Goal: Information Seeking & Learning: Learn about a topic

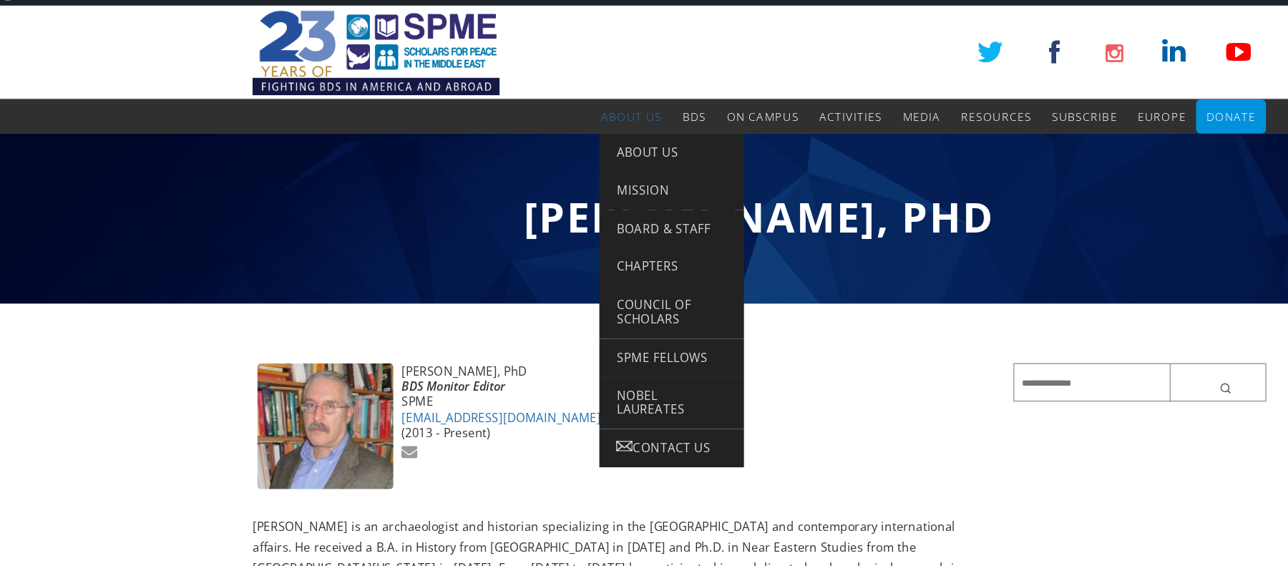
click at [532, 111] on span "About Us" at bounding box center [536, 115] width 51 height 13
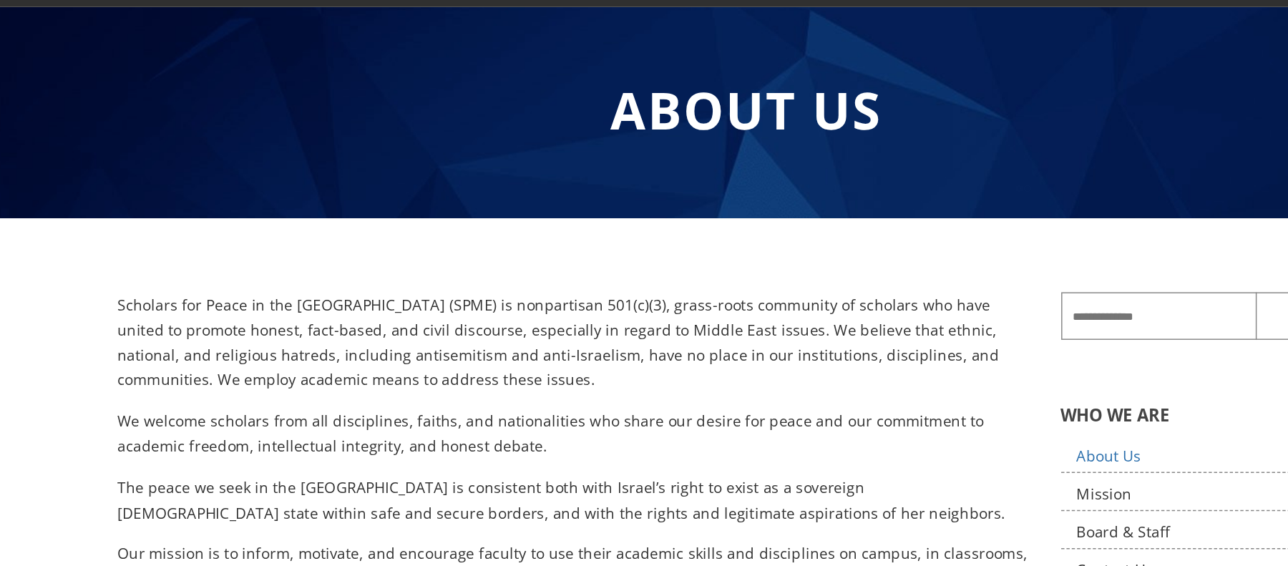
click at [389, 384] on p "Scholars for Peace in the [GEOGRAPHIC_DATA] (SPME) is nonpartisan 501(c)(3), gr…" at bounding box center [527, 357] width 618 height 68
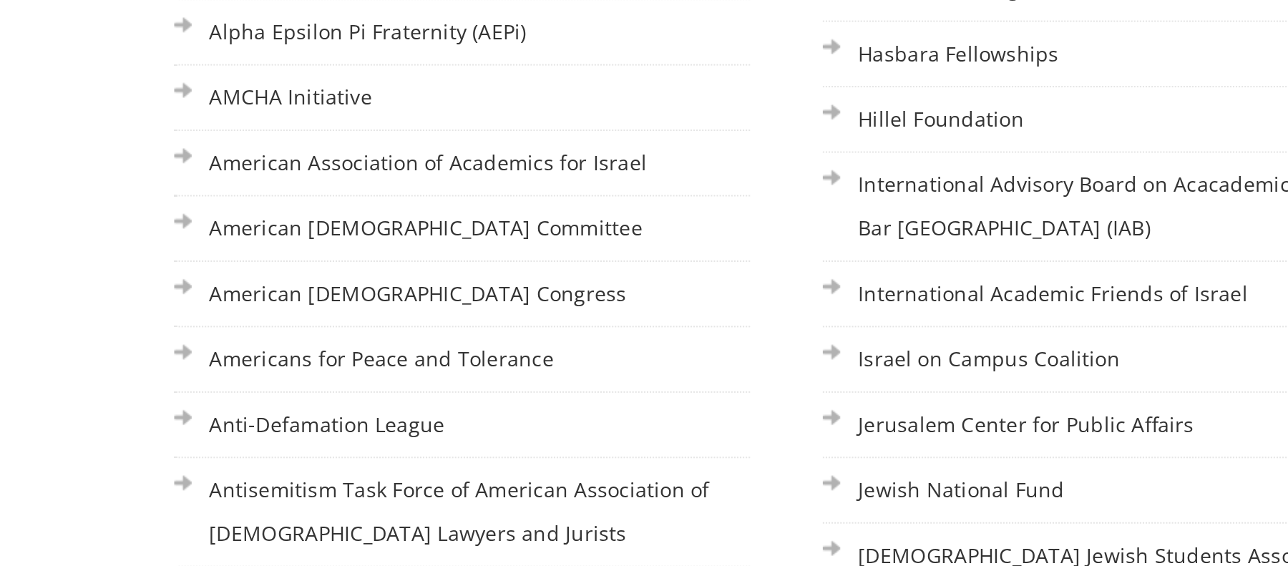
scroll to position [1094, 0]
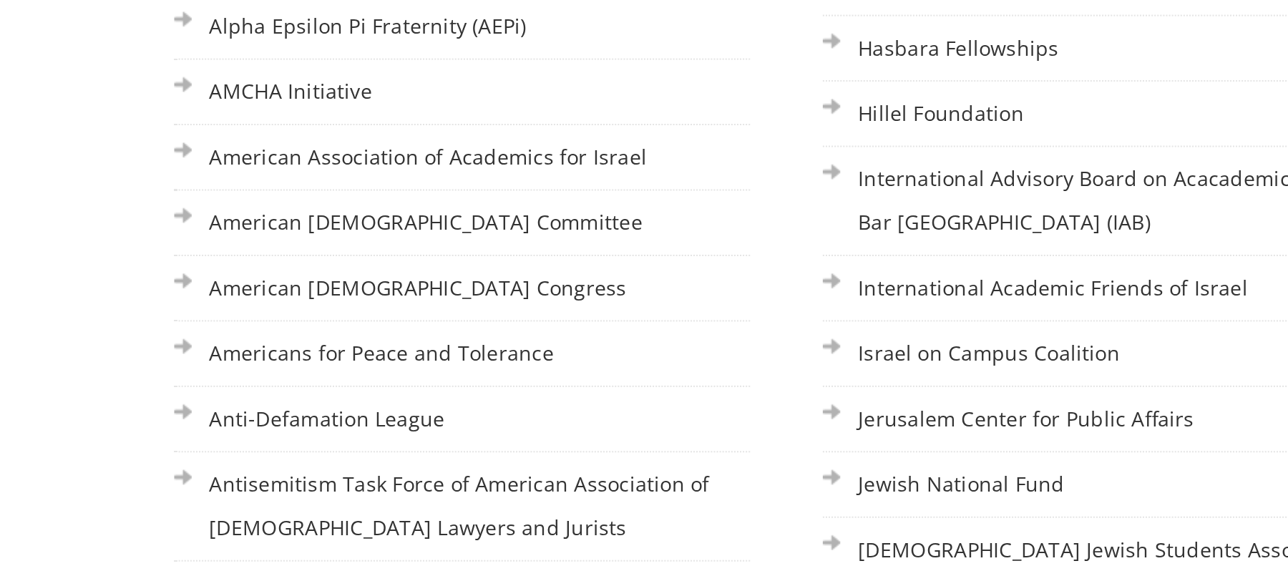
click at [328, 381] on li "American [DEMOGRAPHIC_DATA] Committee" at bounding box center [374, 397] width 283 height 32
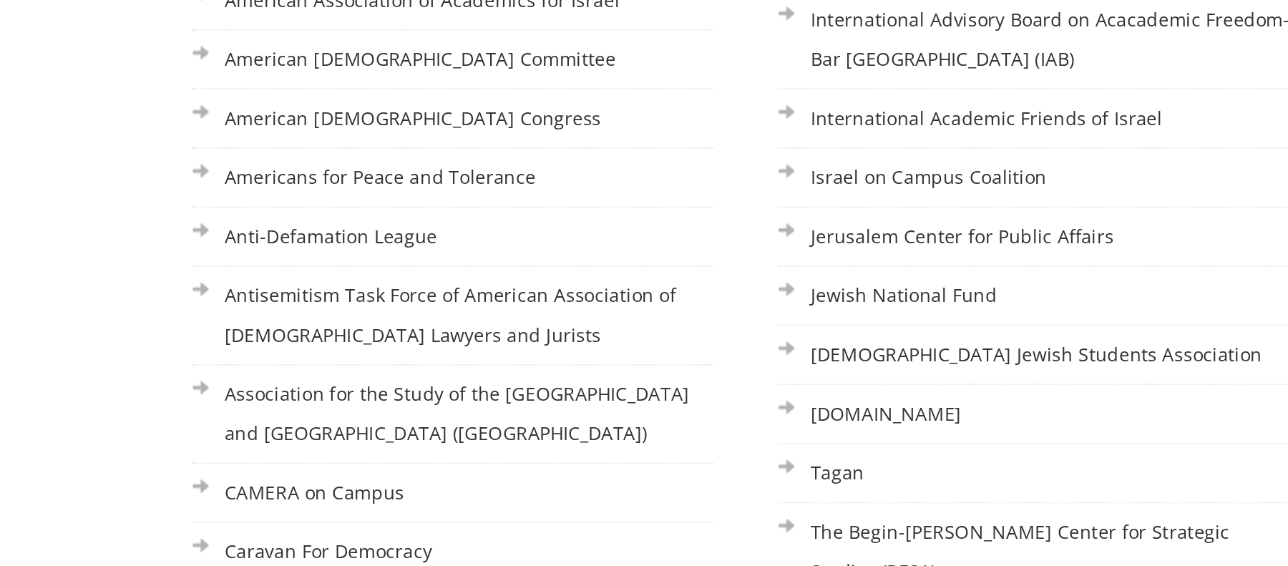
scroll to position [1206, 0]
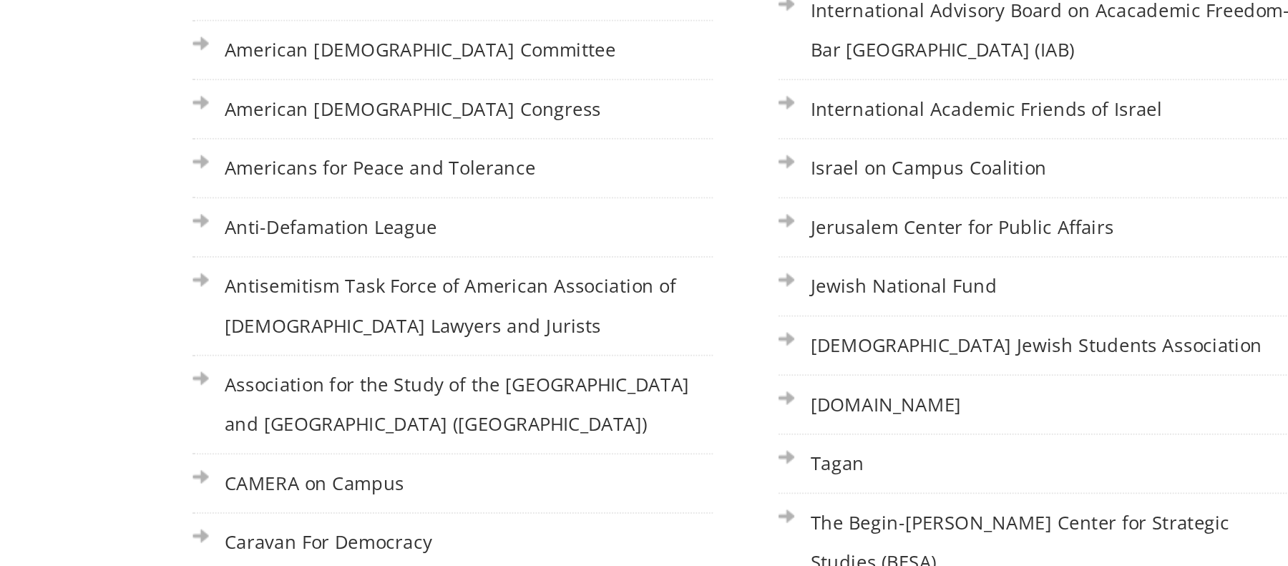
click at [233, 452] on li "Association for the Study of the [GEOGRAPHIC_DATA] and [GEOGRAPHIC_DATA] ([GEOG…" at bounding box center [374, 479] width 283 height 54
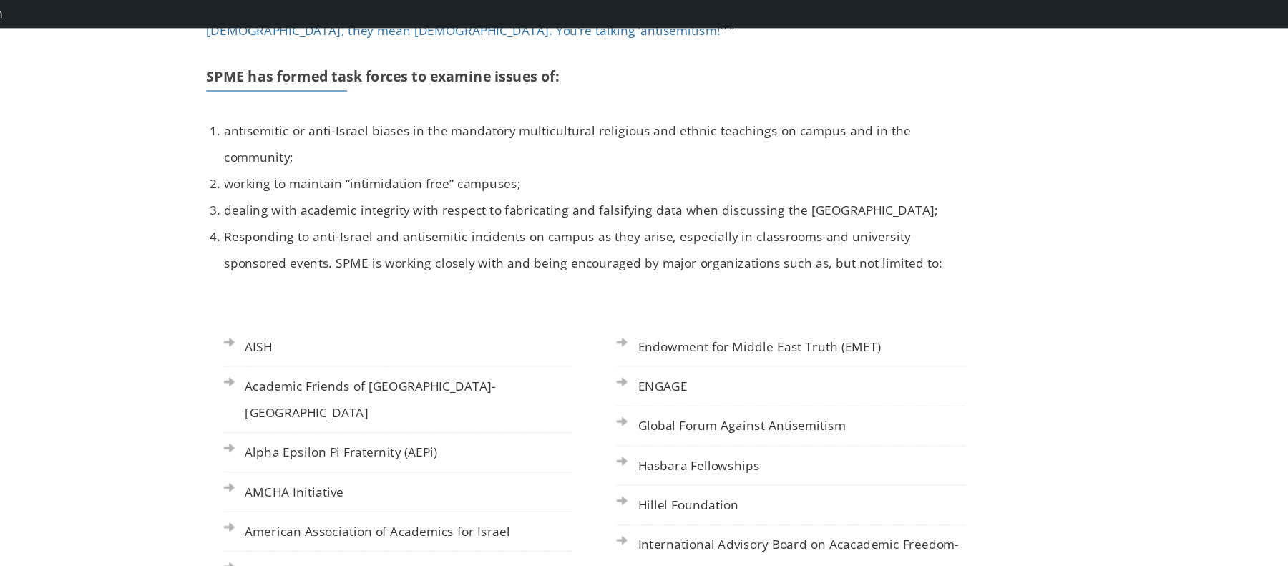
scroll to position [992, 0]
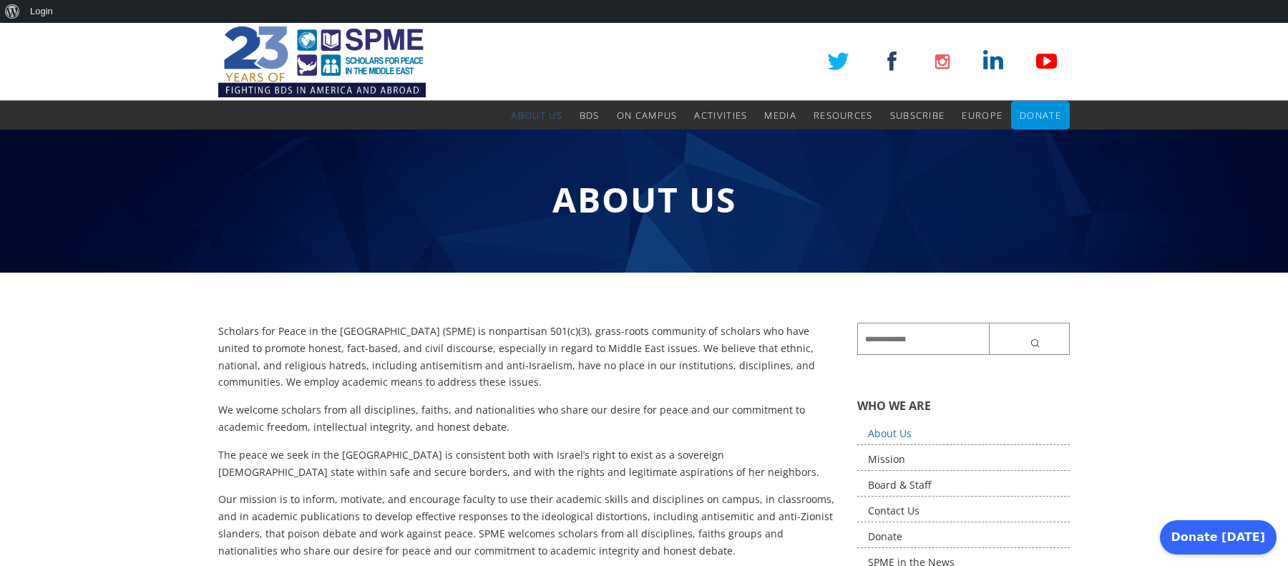
scroll to position [992, 0]
